Goal: Task Accomplishment & Management: Manage account settings

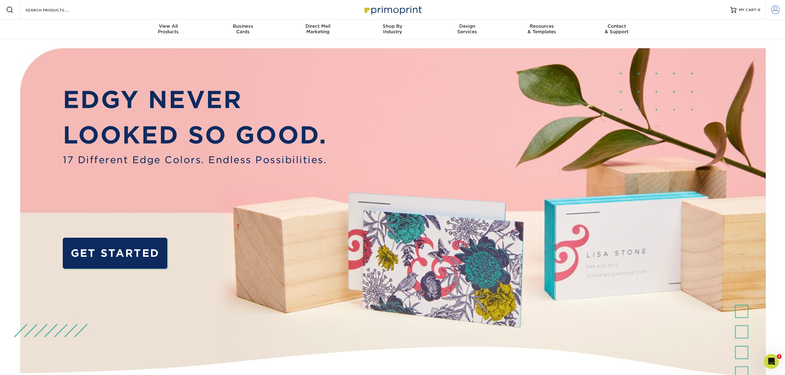
click at [770, 10] on link "Account" at bounding box center [775, 10] width 20 height 20
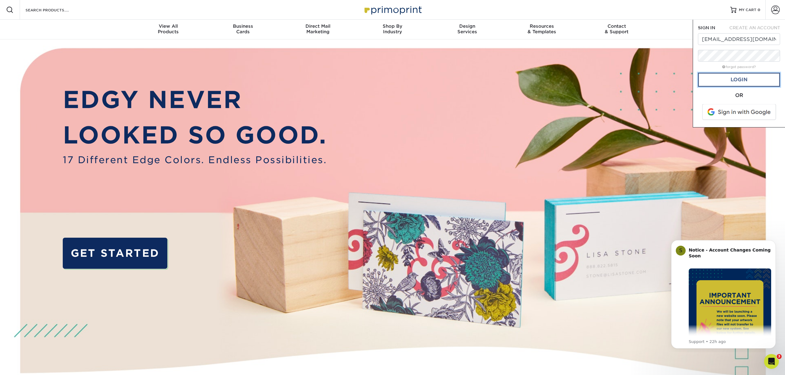
click at [740, 79] on link "Login" at bounding box center [739, 80] width 82 height 14
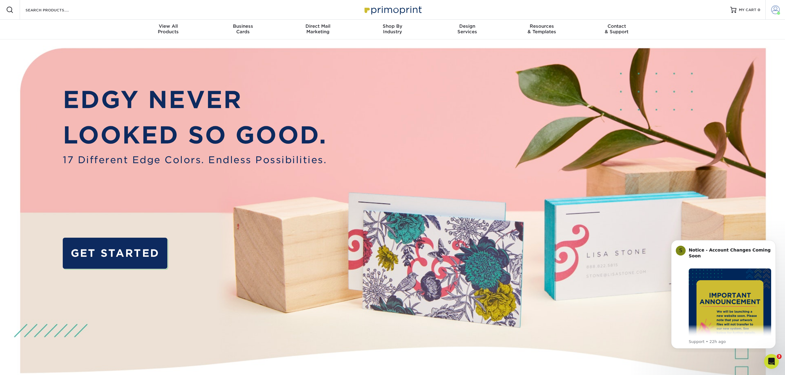
click at [773, 9] on span at bounding box center [775, 10] width 9 height 9
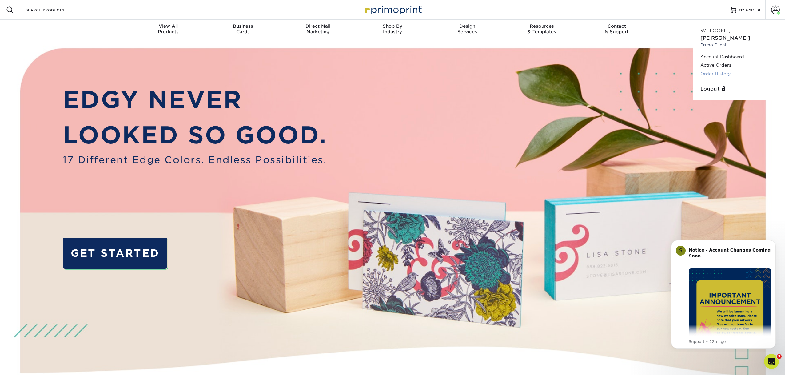
click at [716, 70] on link "Order History" at bounding box center [738, 74] width 77 height 8
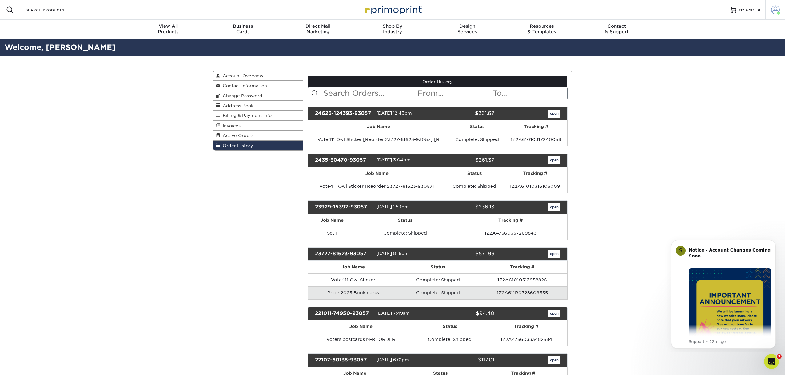
click at [773, 12] on span at bounding box center [775, 10] width 9 height 9
click at [718, 85] on link "Logout" at bounding box center [738, 88] width 77 height 7
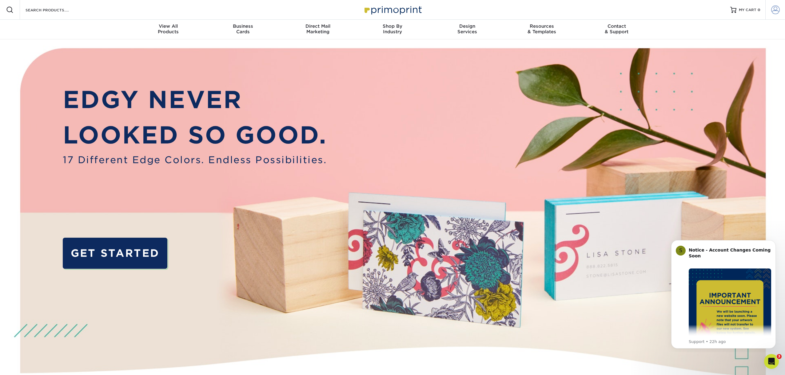
click at [775, 11] on span at bounding box center [775, 10] width 9 height 9
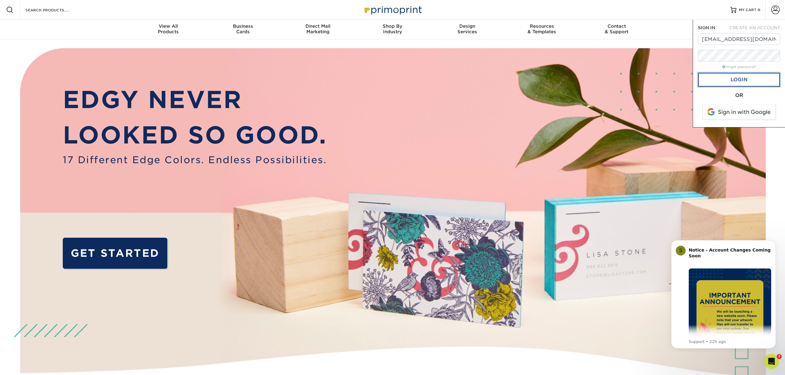
click at [740, 79] on link "Login" at bounding box center [739, 80] width 82 height 14
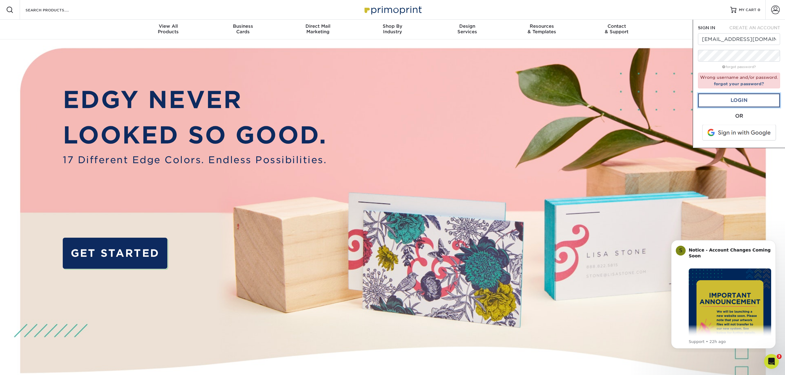
click at [735, 99] on link "Login" at bounding box center [739, 100] width 82 height 14
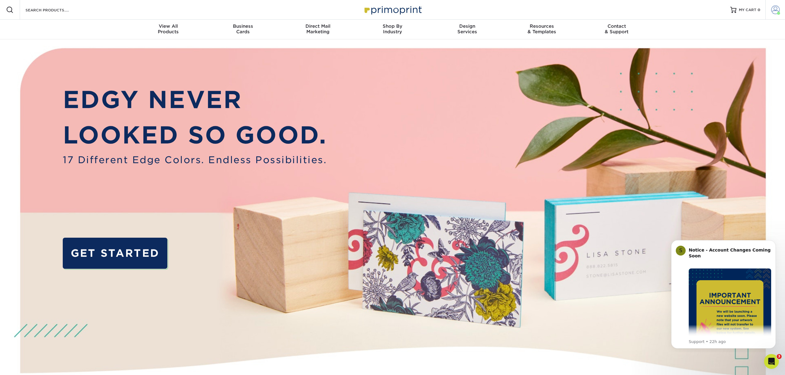
click at [777, 8] on span at bounding box center [775, 10] width 9 height 9
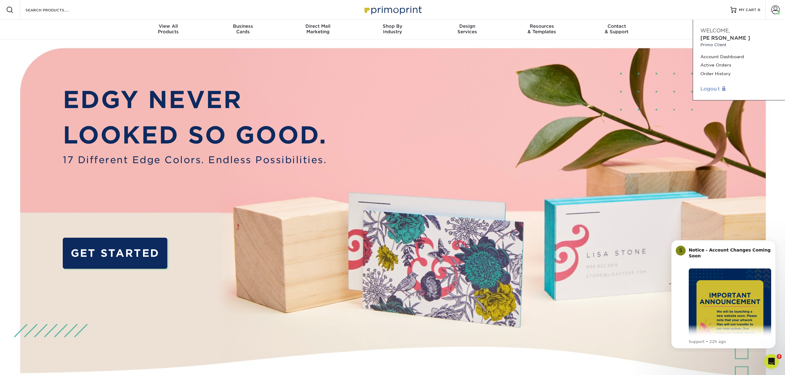
click at [713, 85] on link "Logout" at bounding box center [738, 88] width 77 height 7
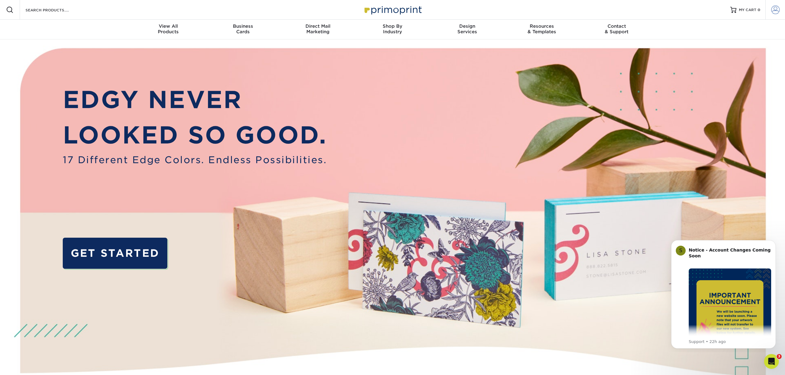
click at [774, 10] on span at bounding box center [775, 10] width 9 height 9
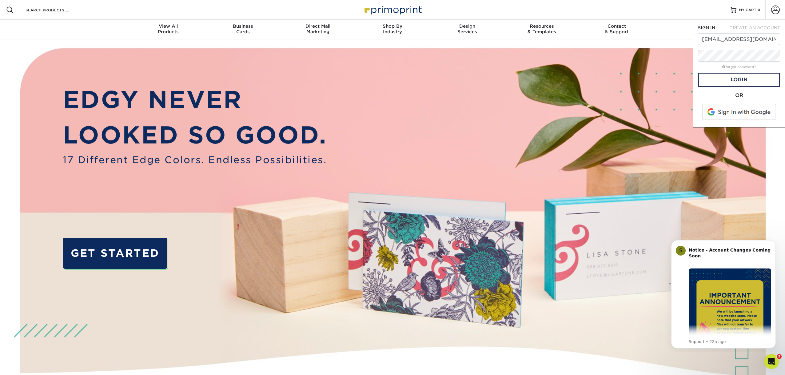
click at [680, 95] on img at bounding box center [392, 233] width 777 height 389
